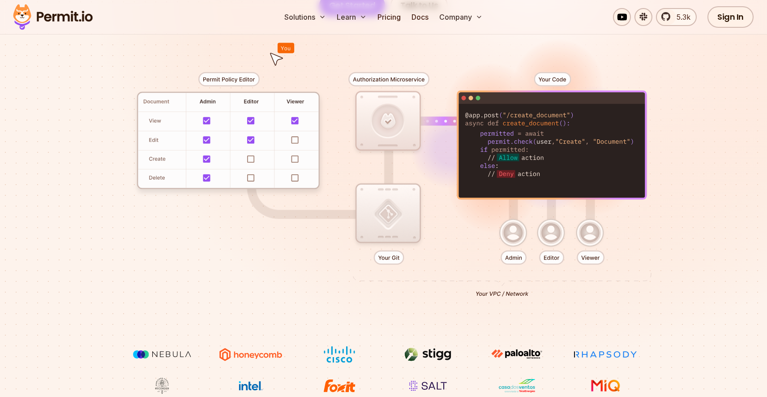
scroll to position [93, 0]
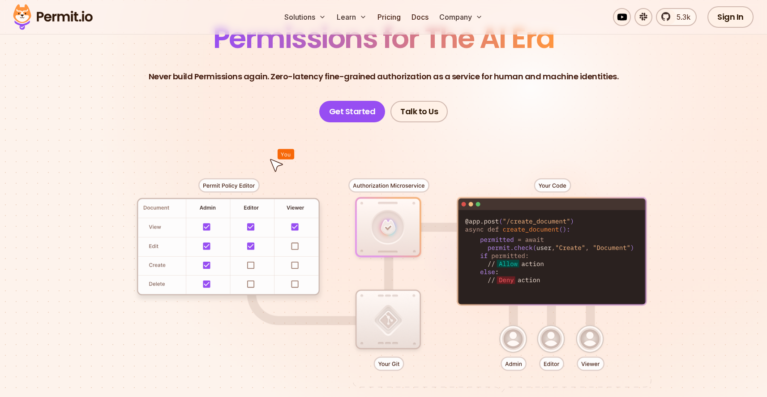
click at [275, 213] on div at bounding box center [383, 287] width 627 height 330
click at [244, 187] on div at bounding box center [383, 287] width 627 height 330
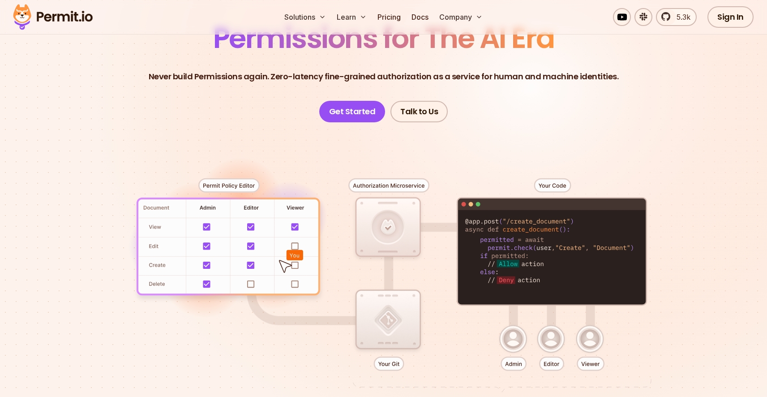
click at [491, 225] on div at bounding box center [383, 287] width 627 height 330
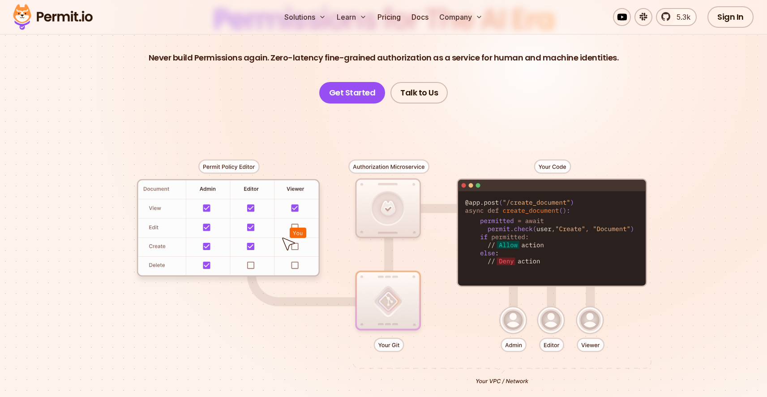
scroll to position [114, 0]
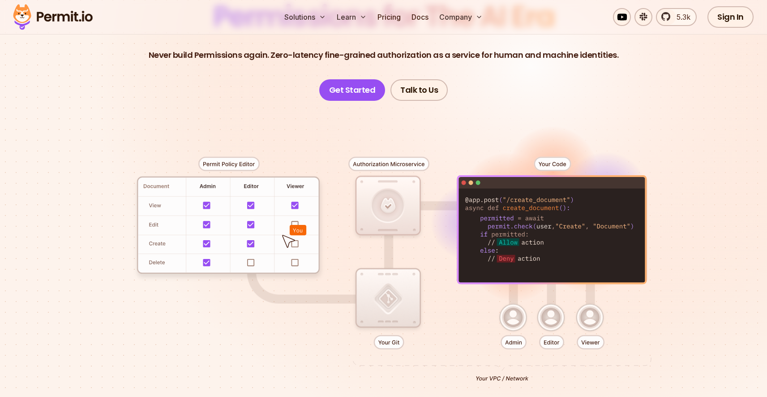
click at [498, 230] on div at bounding box center [383, 266] width 627 height 330
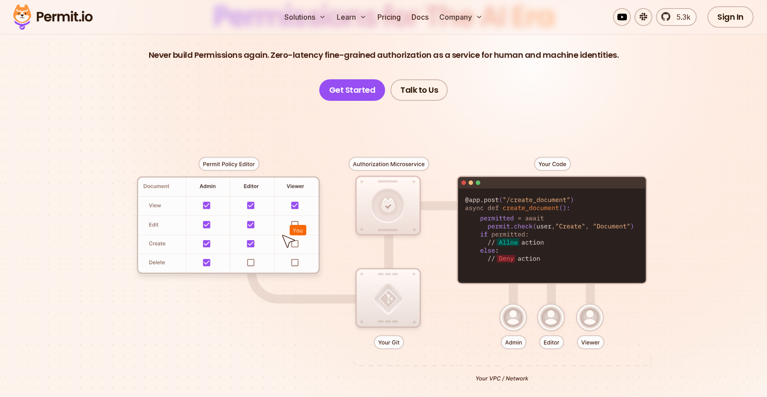
click at [419, 178] on div at bounding box center [383, 266] width 627 height 330
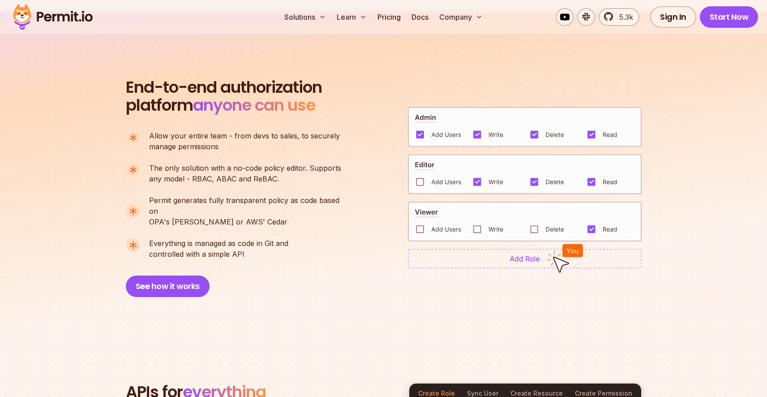
scroll to position [604, 0]
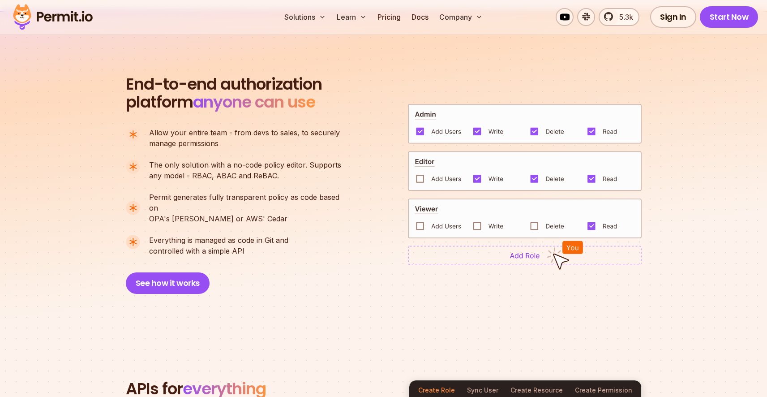
click at [533, 248] on img at bounding box center [525, 255] width 234 height 20
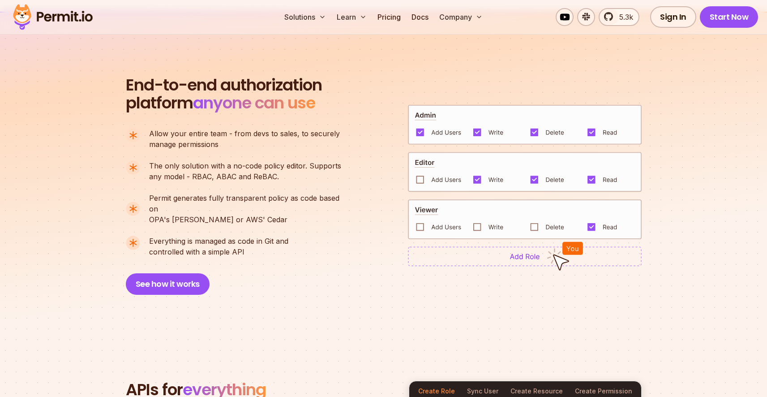
scroll to position [602, 0]
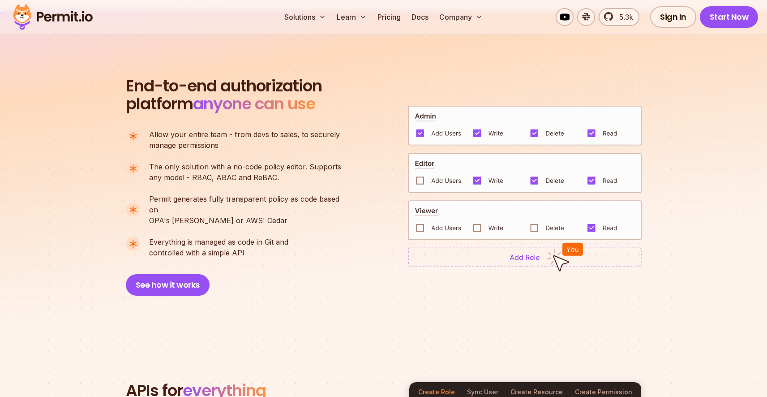
click at [387, 216] on div "End-to-end authorization platform anyone can use A no-code authorization platfo…" at bounding box center [384, 186] width 516 height 219
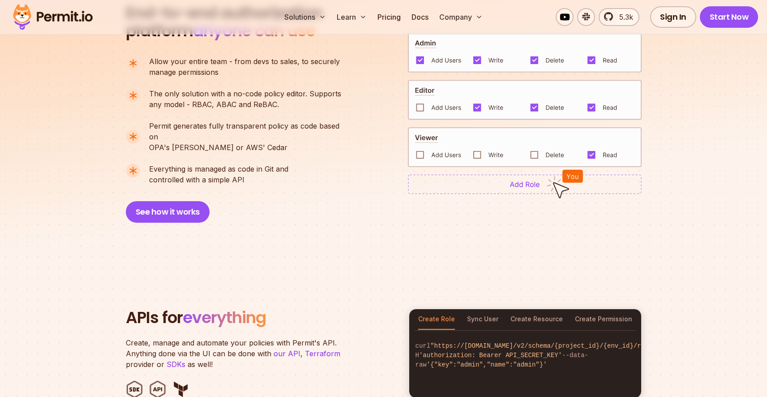
scroll to position [677, 0]
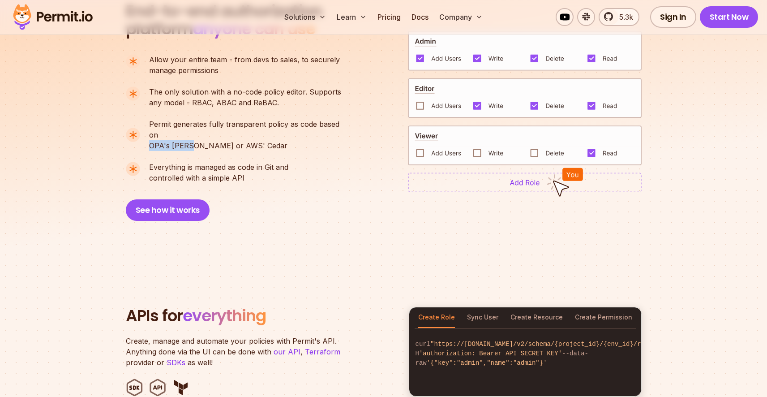
drag, startPoint x: 189, startPoint y: 133, endPoint x: 150, endPoint y: 136, distance: 39.1
click at [150, 136] on p "Permit generates fully transparent policy as code based on OPA's [PERSON_NAME] …" at bounding box center [249, 135] width 200 height 32
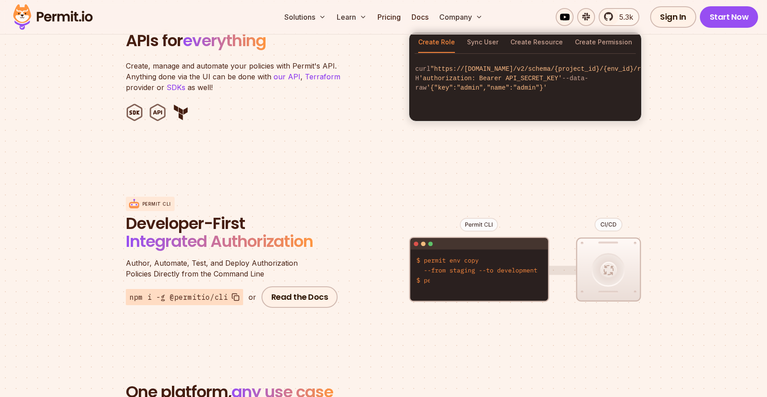
click at [273, 142] on section "APIs for everything Create, manage and automate your policies with Permit's API…" at bounding box center [383, 77] width 767 height 176
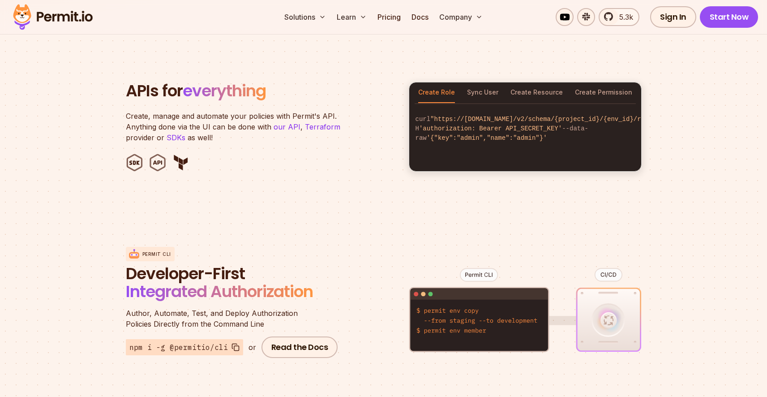
scroll to position [900, 0]
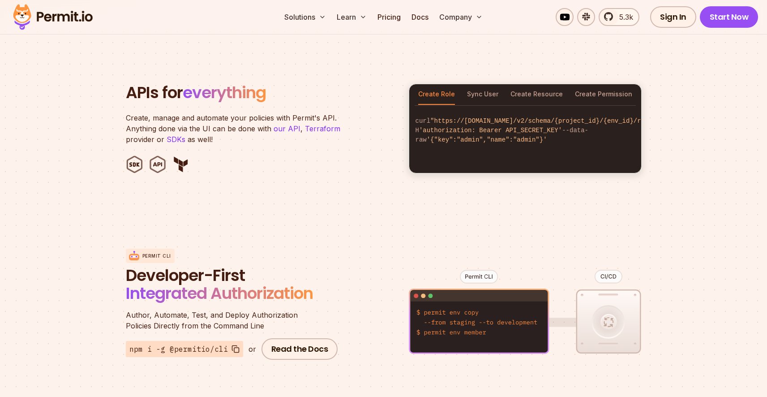
click at [466, 87] on div "Create Role Sync User Create Resource Create Permission" at bounding box center [525, 94] width 232 height 21
click at [470, 85] on button "Sync User" at bounding box center [482, 94] width 31 height 21
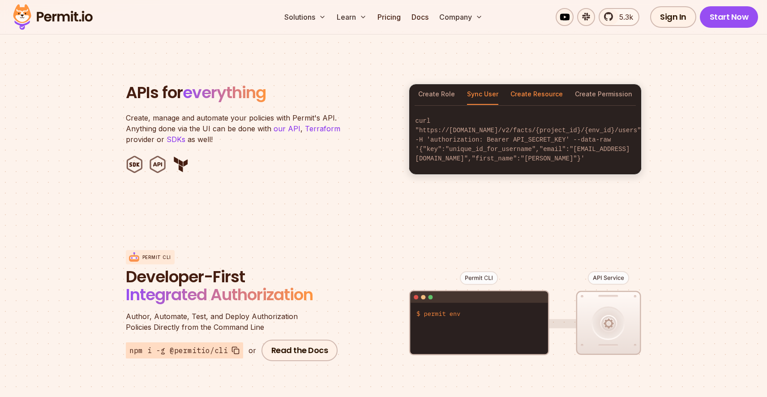
click at [531, 85] on button "Create Resource" at bounding box center [537, 94] width 52 height 21
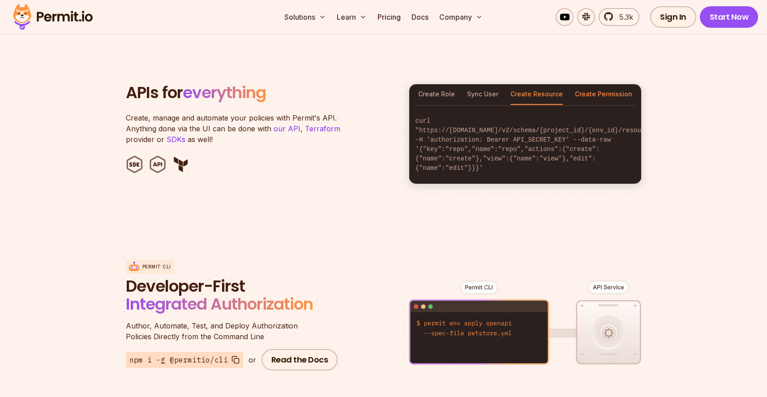
click at [597, 86] on button "Create Permission" at bounding box center [603, 94] width 57 height 21
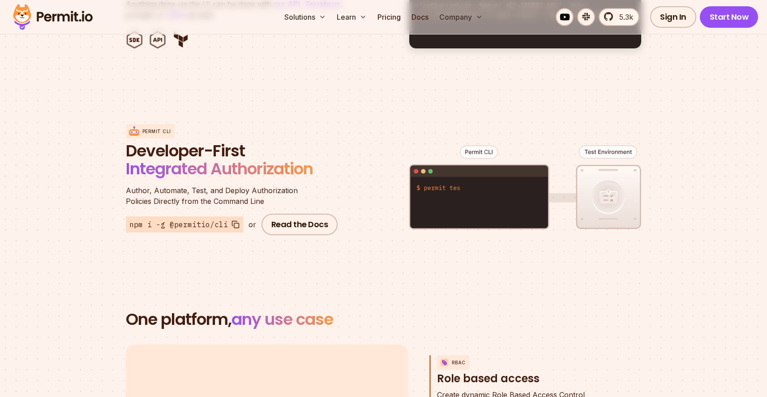
scroll to position [1025, 0]
click at [420, 203] on figure at bounding box center [525, 194] width 233 height 176
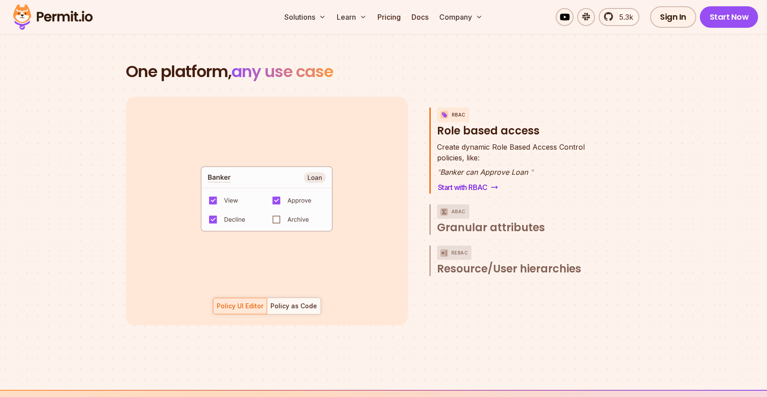
scroll to position [1310, 0]
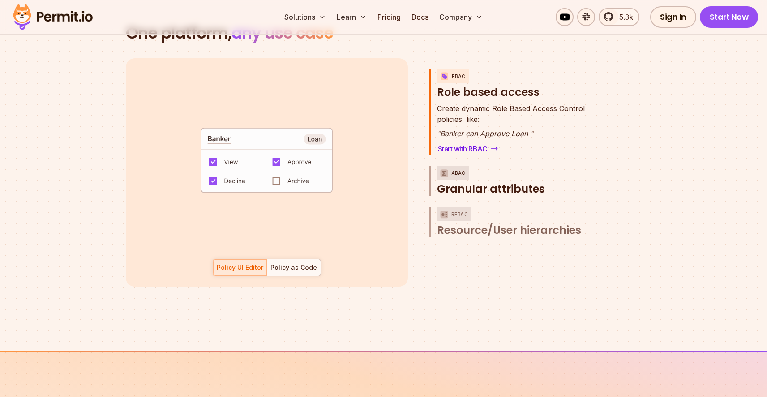
click at [493, 182] on span "Granular attributes" at bounding box center [491, 189] width 108 height 14
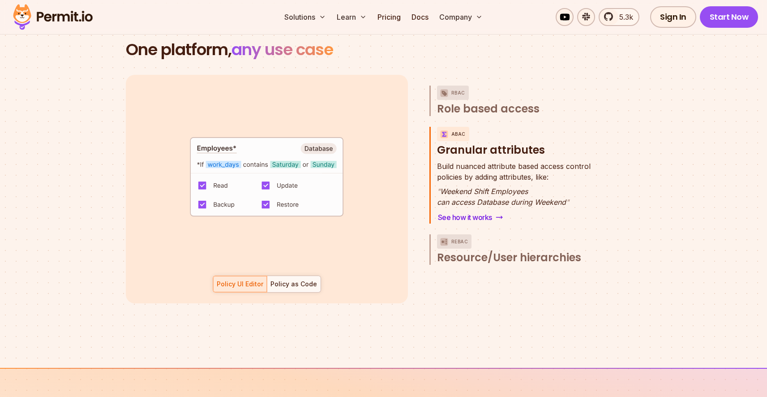
scroll to position [1292, 0]
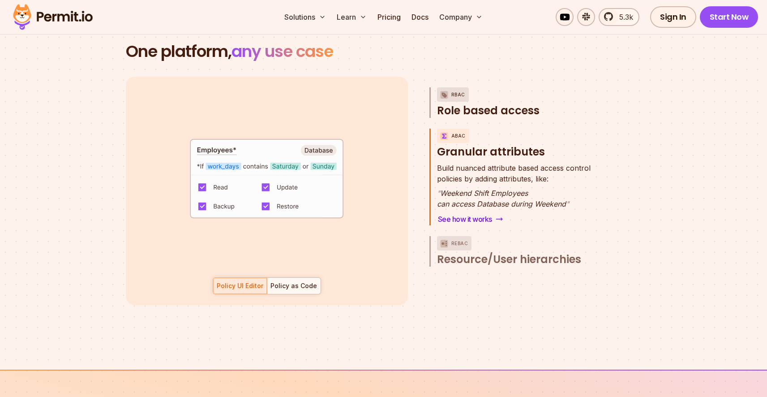
click at [515, 106] on span "Role based access" at bounding box center [488, 110] width 103 height 14
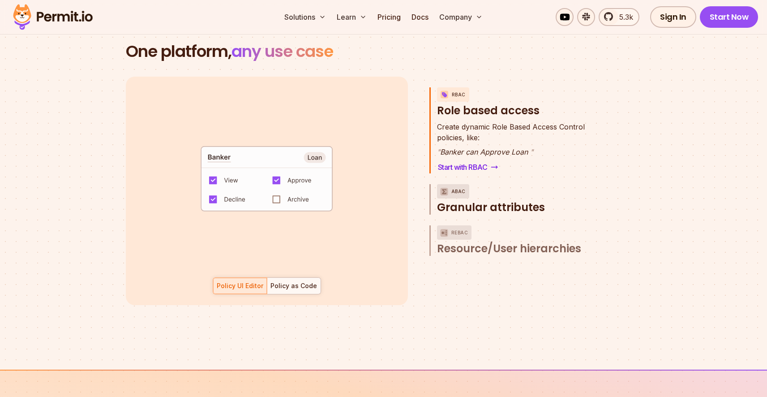
click at [500, 200] on span "Granular attributes" at bounding box center [491, 207] width 108 height 14
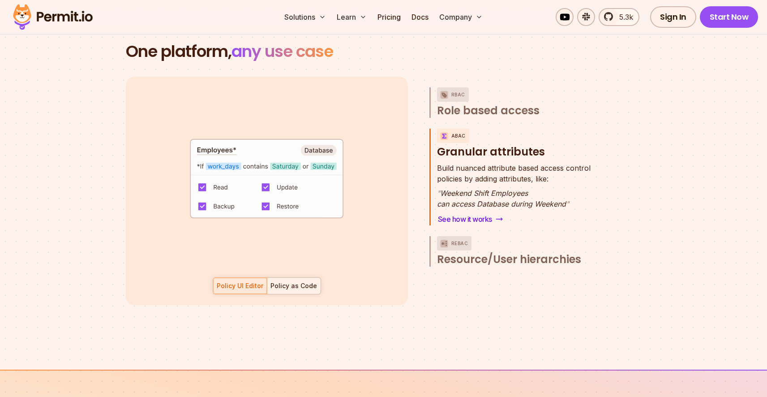
click at [312, 281] on div "Policy as Code" at bounding box center [294, 285] width 47 height 9
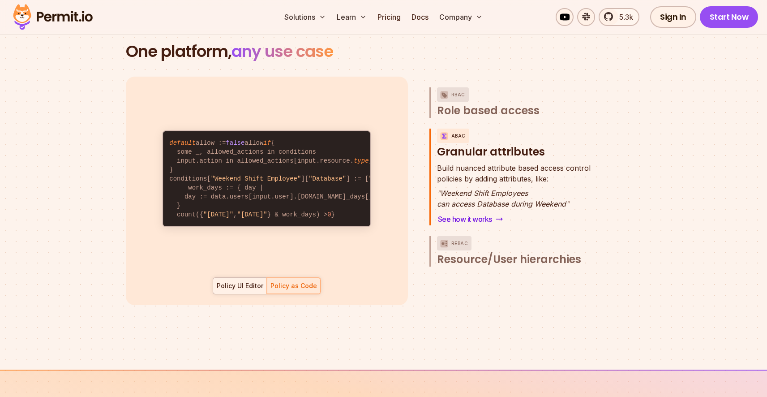
click at [261, 281] on div "Policy UI Editor" at bounding box center [240, 285] width 47 height 9
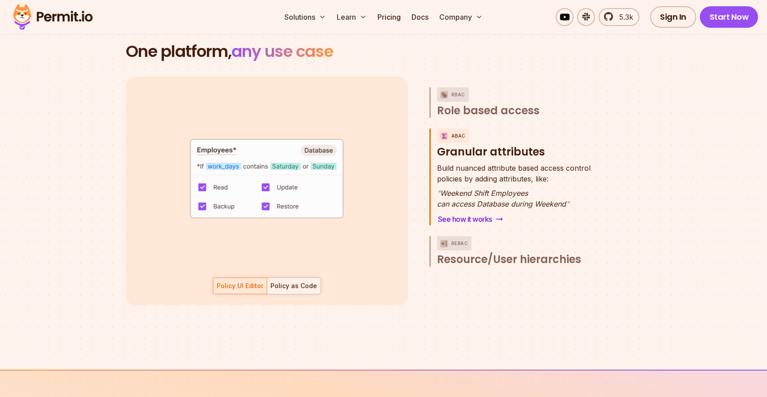
click at [268, 278] on div at bounding box center [294, 286] width 54 height 16
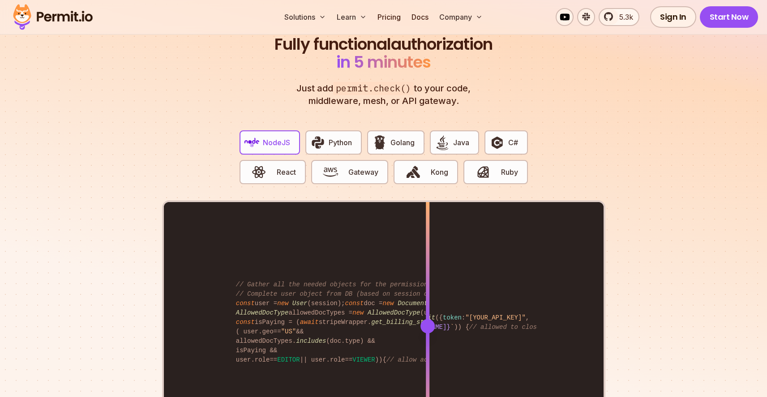
scroll to position [1837, 0]
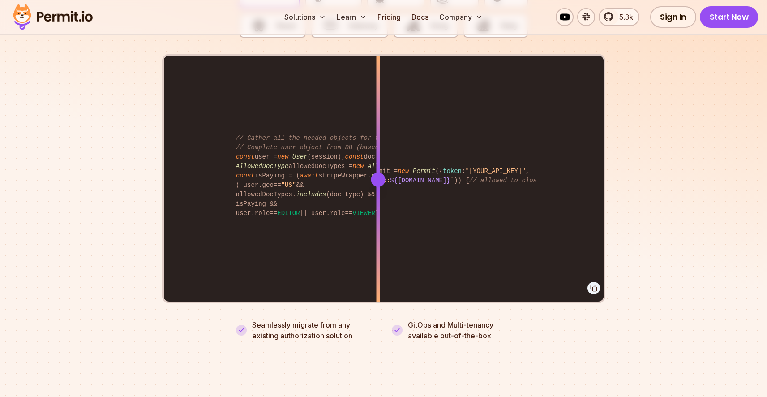
drag, startPoint x: 429, startPoint y: 165, endPoint x: 367, endPoint y: 157, distance: 62.3
click at [376, 158] on div at bounding box center [378, 179] width 4 height 247
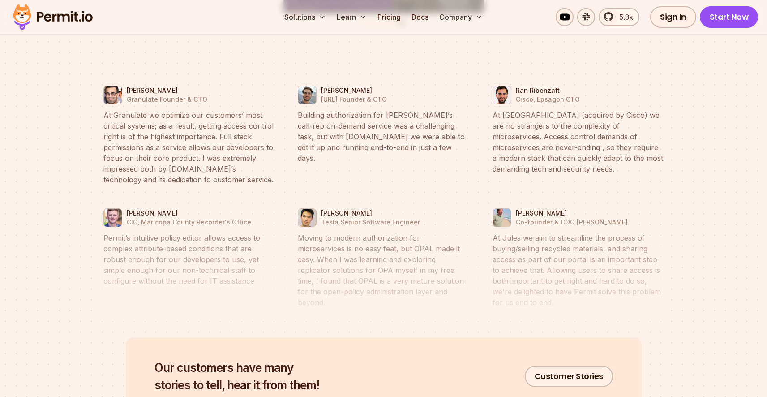
scroll to position [4169, 0]
click at [590, 252] on blockquote "At Jules we aim to streamline the process of buying/selling recycled materials,…" at bounding box center [579, 269] width 172 height 75
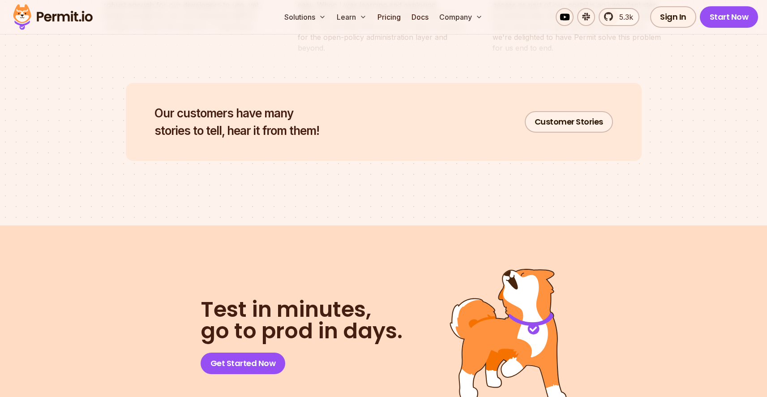
scroll to position [4809, 0]
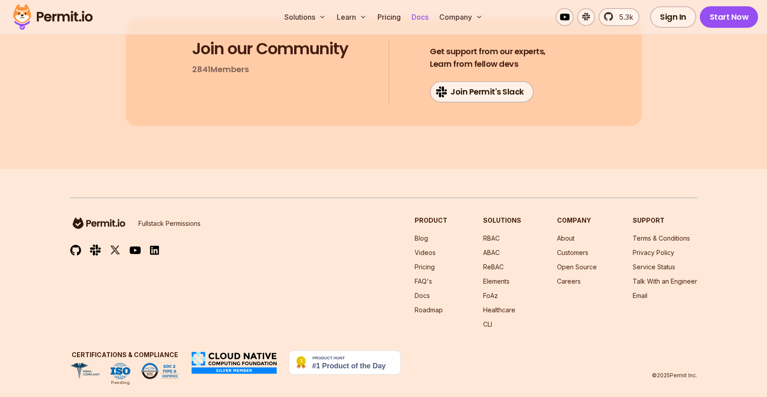
click at [421, 21] on link "Docs" at bounding box center [420, 17] width 24 height 18
click at [392, 17] on link "Pricing" at bounding box center [389, 17] width 30 height 18
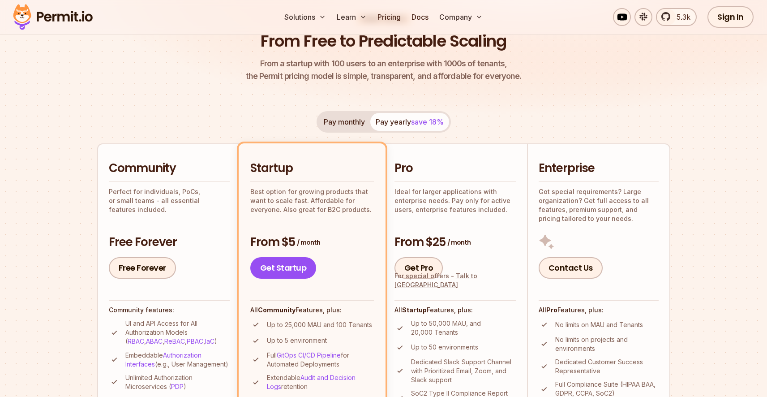
scroll to position [156, 0]
